Goal: Task Accomplishment & Management: Complete application form

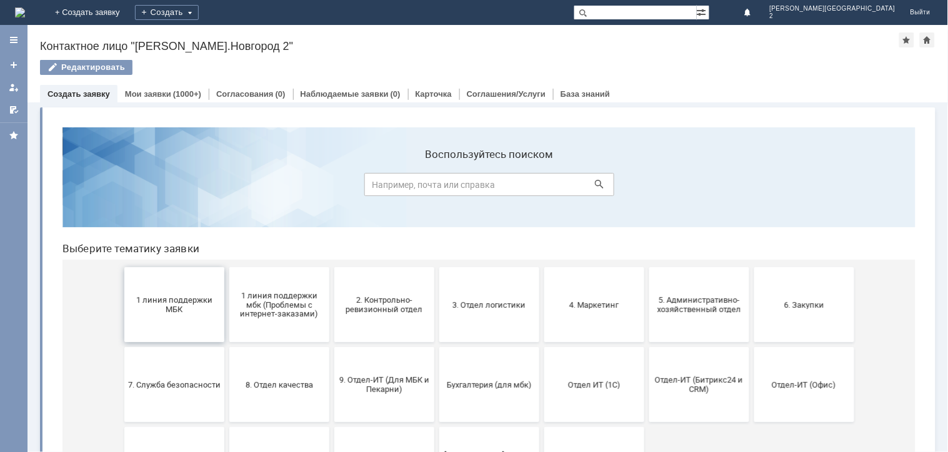
click at [146, 329] on button "1 линия поддержки МБК" at bounding box center [174, 304] width 100 height 75
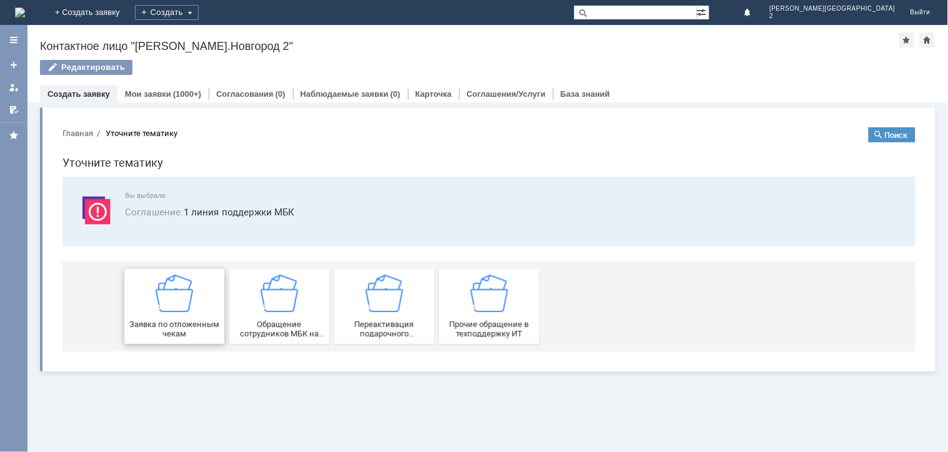
click at [146, 334] on span "Заявка по отложенным чекам" at bounding box center [173, 328] width 92 height 19
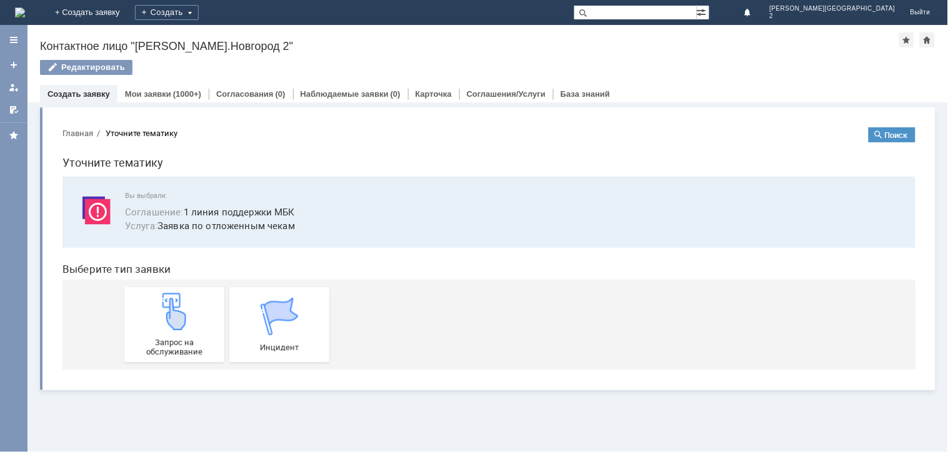
click at [146, 334] on div "Запрос на обслуживание" at bounding box center [173, 324] width 92 height 64
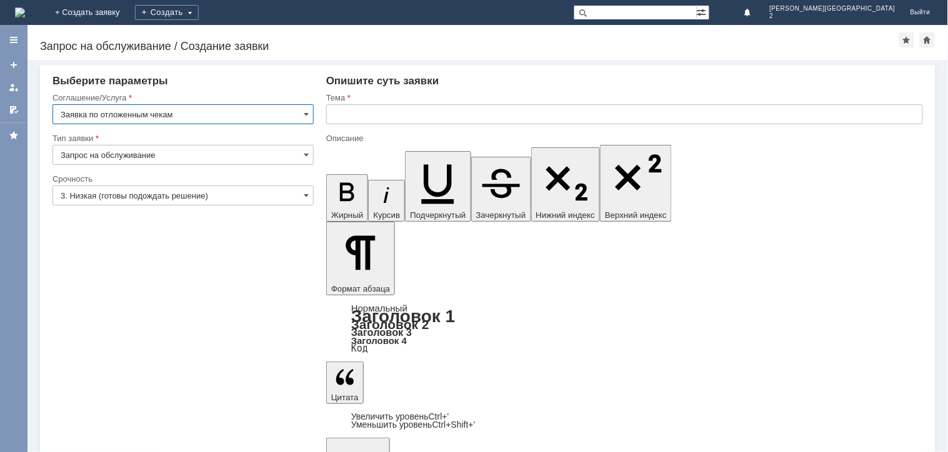
drag, startPoint x: 424, startPoint y: 108, endPoint x: 417, endPoint y: 132, distance: 24.7
click at [422, 109] on input "text" at bounding box center [624, 114] width 597 height 20
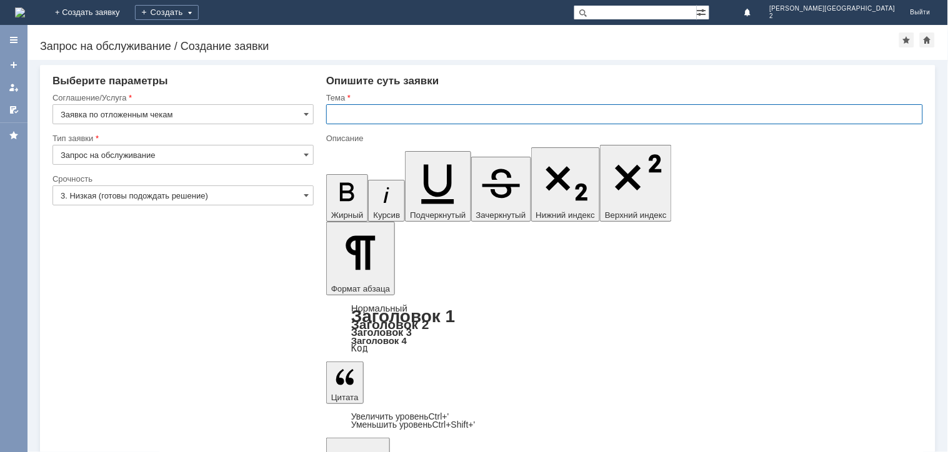
drag, startPoint x: 450, startPoint y: 110, endPoint x: 419, endPoint y: 170, distance: 67.6
click at [450, 111] on input "text" at bounding box center [624, 114] width 597 height 20
type input "отложенные чеки [DATE]"
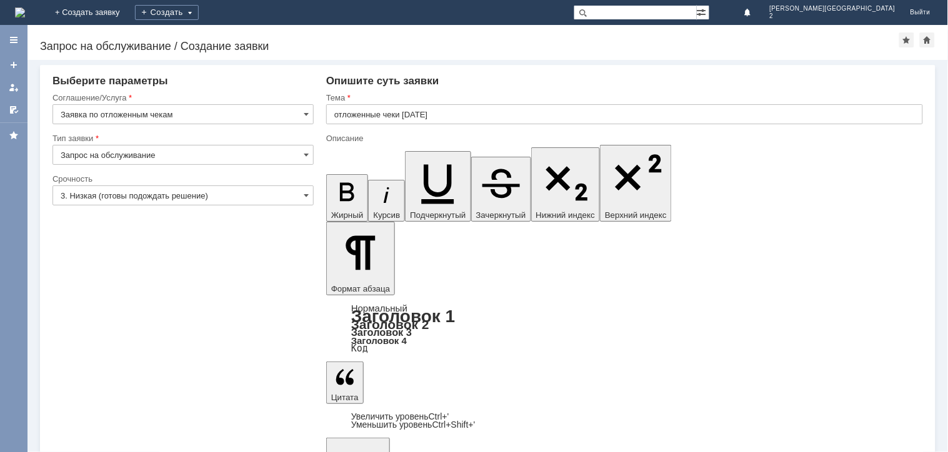
click at [162, 188] on input "3. Низкая (готовы подождать решение)" at bounding box center [182, 196] width 261 height 20
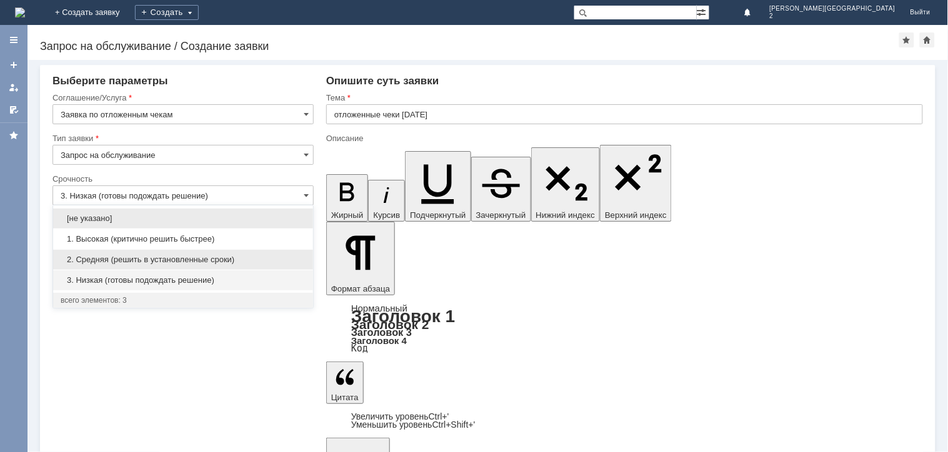
click at [165, 258] on span "2. Средняя (решить в установленные сроки)" at bounding box center [183, 260] width 245 height 10
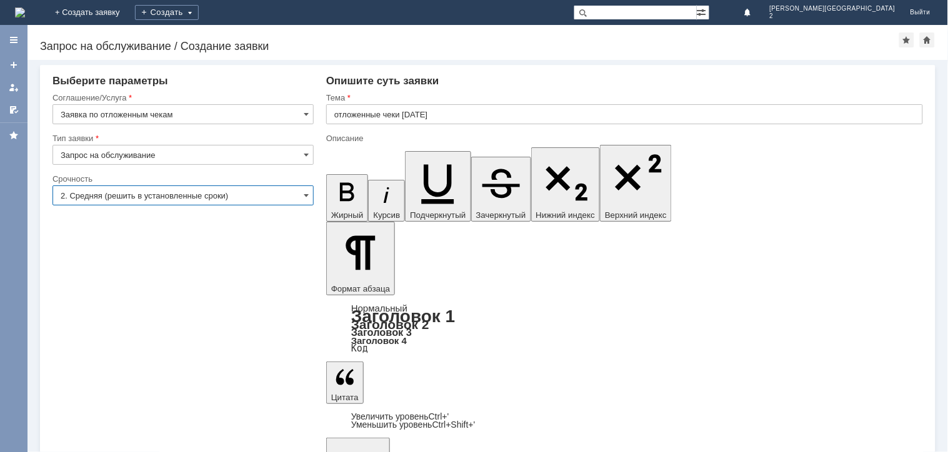
type input "2. Средняя (решить в установленные сроки)"
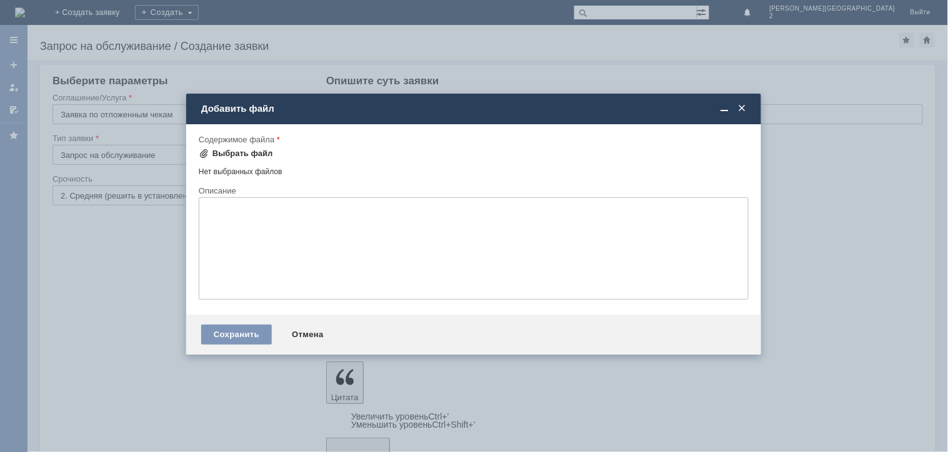
click at [253, 150] on div "Выбрать файл" at bounding box center [242, 154] width 61 height 10
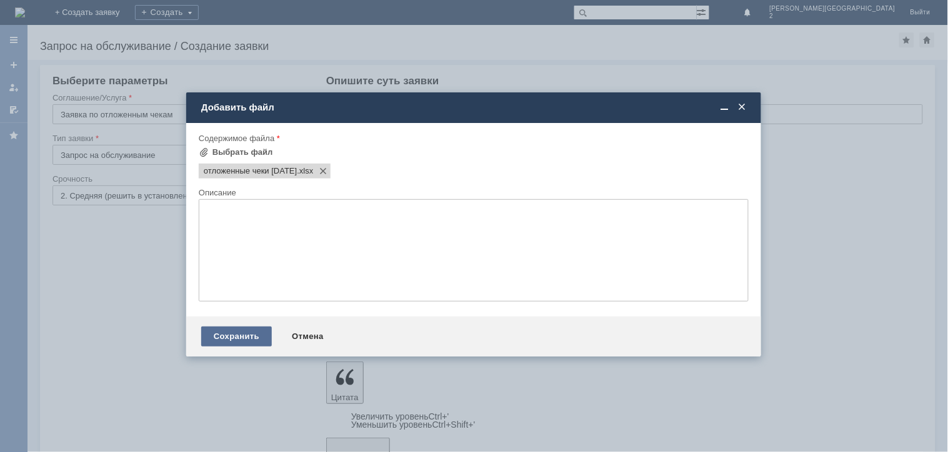
scroll to position [0, 0]
click at [242, 331] on div "Сохранить" at bounding box center [236, 337] width 71 height 20
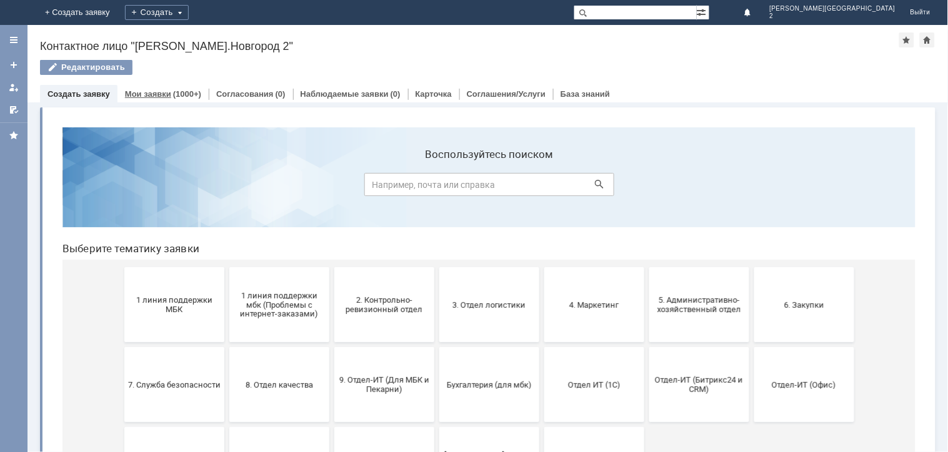
click at [142, 96] on link "Мои заявки" at bounding box center [148, 93] width 46 height 9
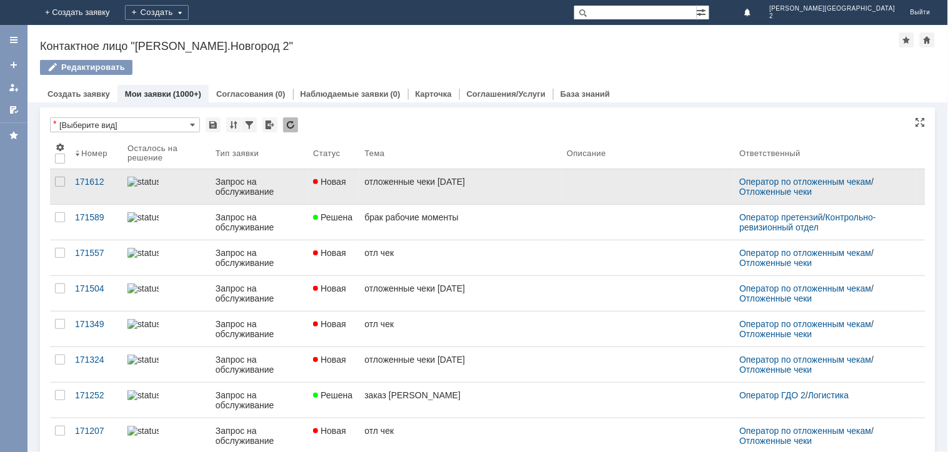
click at [245, 177] on div "Запрос на обслуживание" at bounding box center [258, 187] width 87 height 20
